Goal: Contribute content

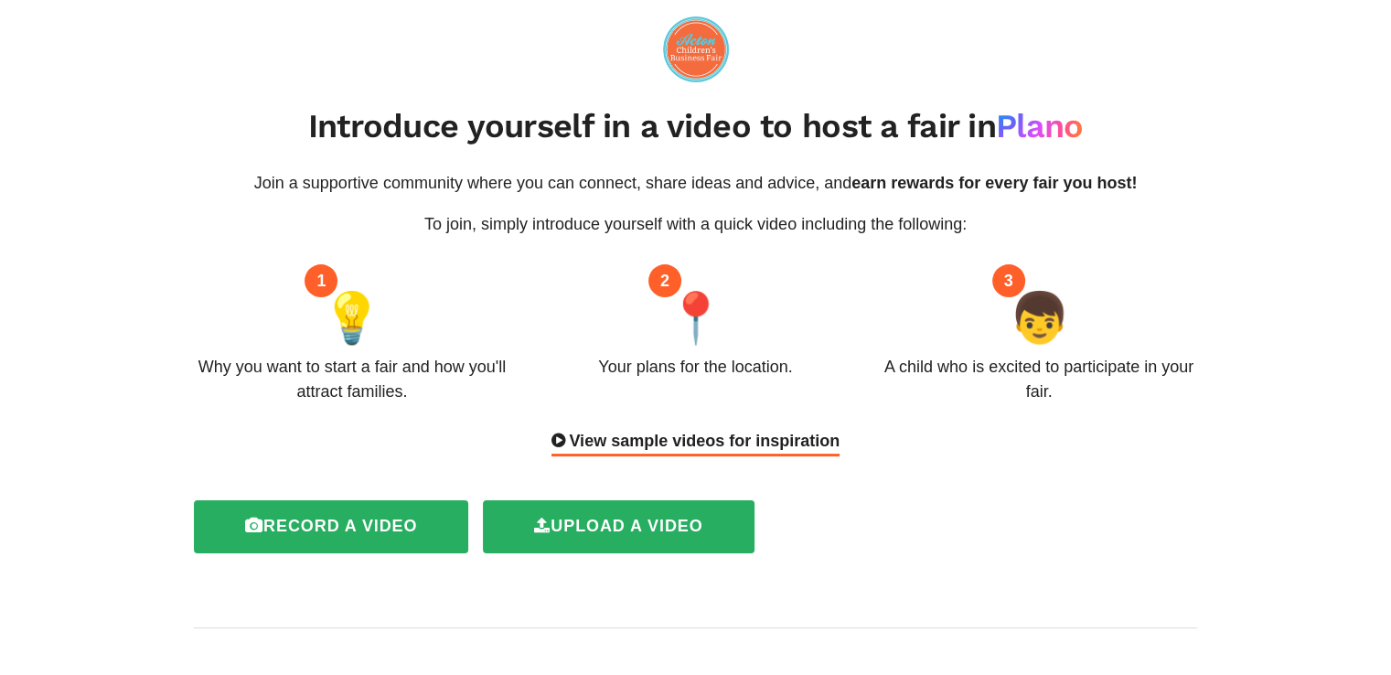
click at [783, 443] on div "View sample videos for inspiration" at bounding box center [696, 442] width 288 height 27
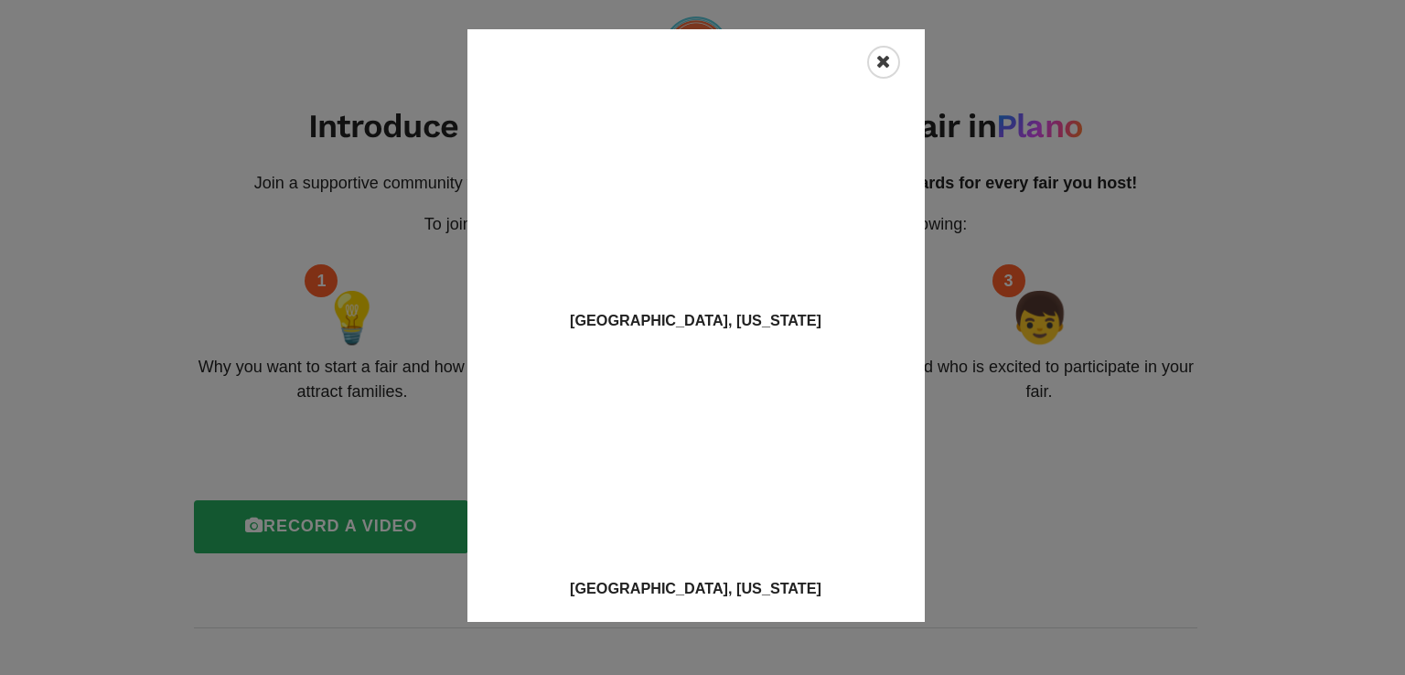
click at [881, 59] on icon "Close" at bounding box center [883, 62] width 15 height 18
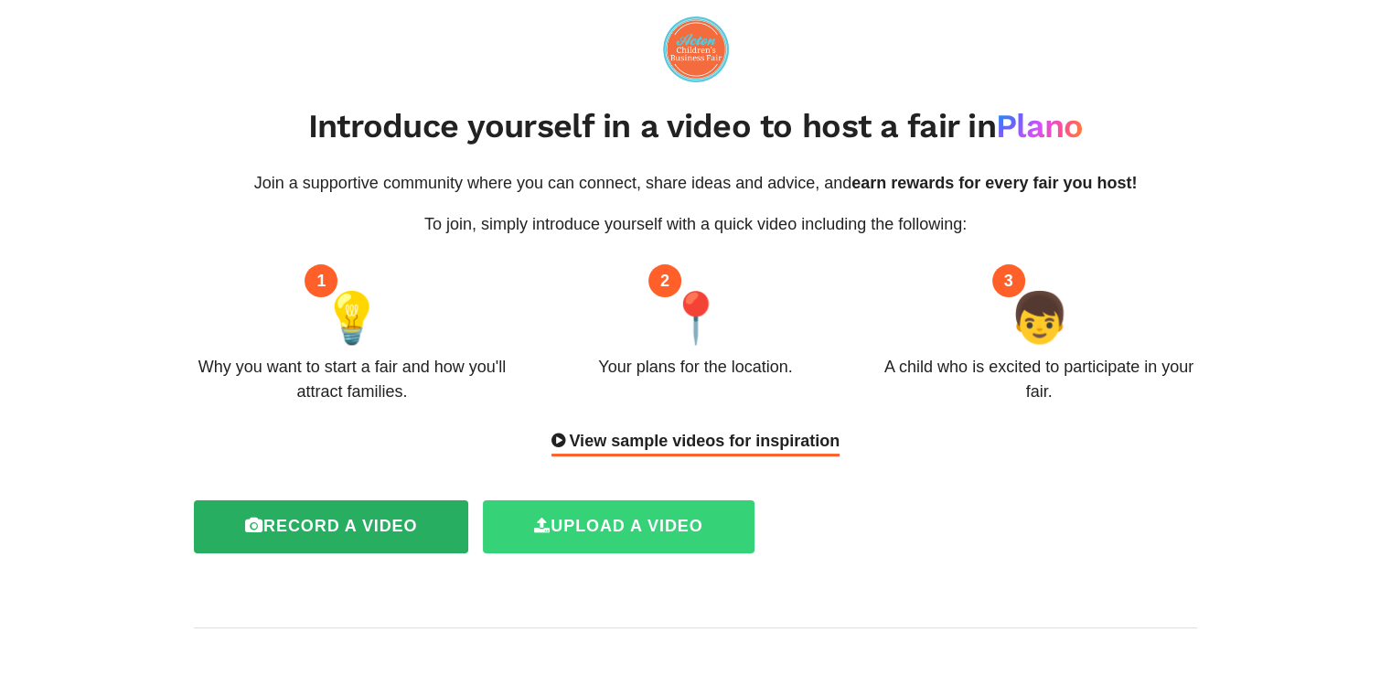
click at [629, 513] on label "Upload a video" at bounding box center [618, 526] width 271 height 53
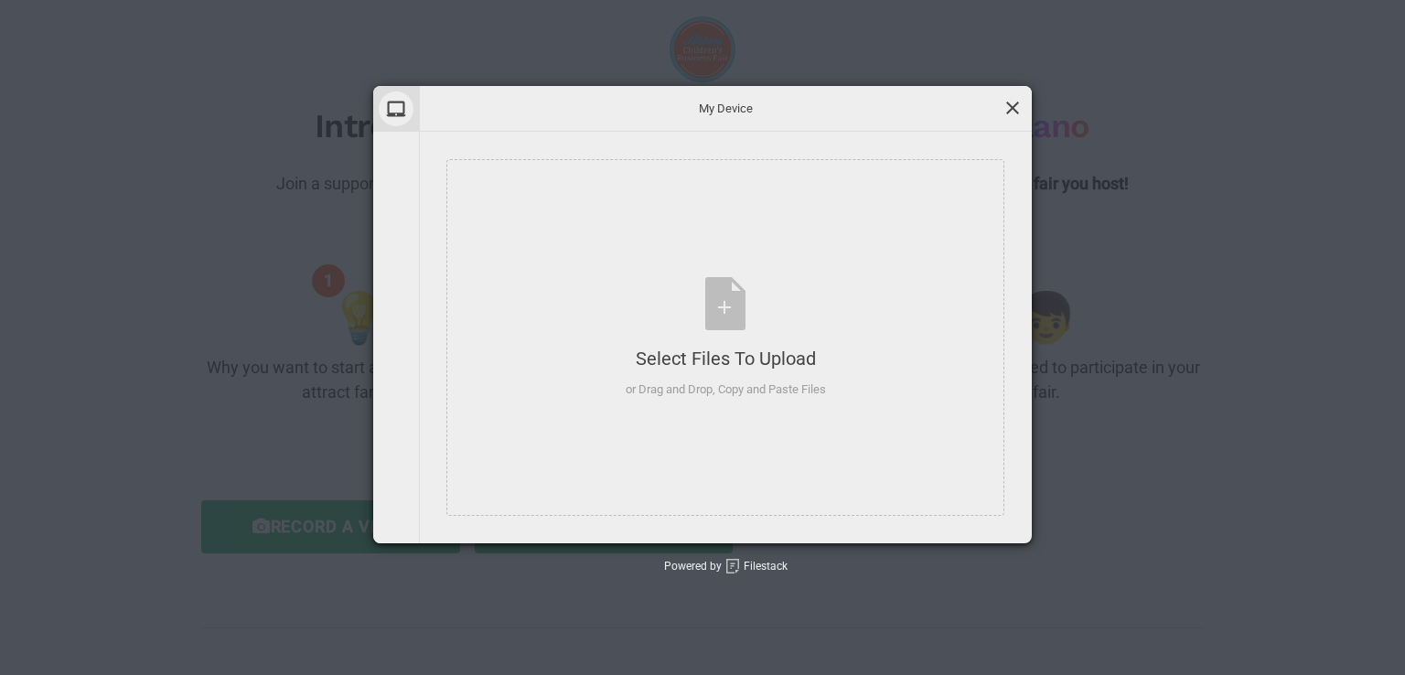
click at [1008, 105] on span at bounding box center [1012, 108] width 20 height 20
